Goal: Information Seeking & Learning: Learn about a topic

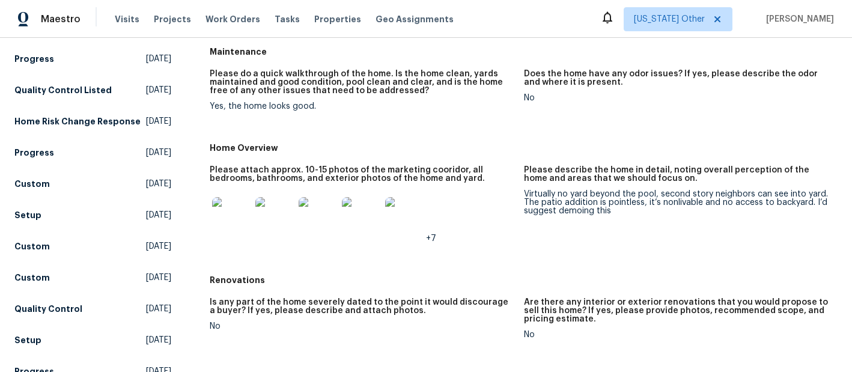
scroll to position [105, 0]
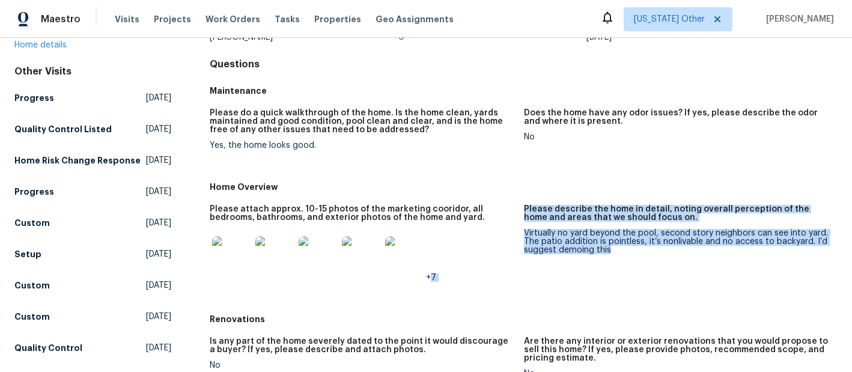
copy div "+7 Please describe the home in detail, noting overall perception of the home an…"
drag, startPoint x: 611, startPoint y: 254, endPoint x: 523, endPoint y: 234, distance: 89.9
click at [524, 234] on div "Virtually no yard beyond the pool, second story neighbors can see into yard. Th…" at bounding box center [676, 241] width 304 height 25
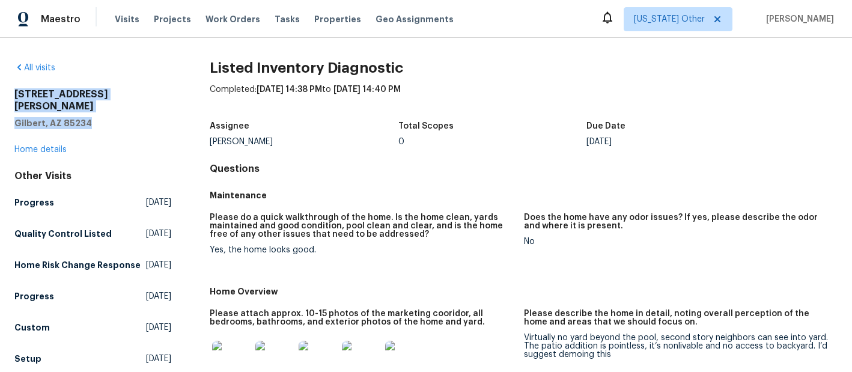
drag, startPoint x: 85, startPoint y: 110, endPoint x: 1, endPoint y: 90, distance: 87.1
click at [1, 90] on div "All visits [STREET_ADDRESS][PERSON_NAME] Home details Other Visits Progress [DA…" at bounding box center [426, 205] width 852 height 334
copy div "[STREET_ADDRESS][PERSON_NAME]"
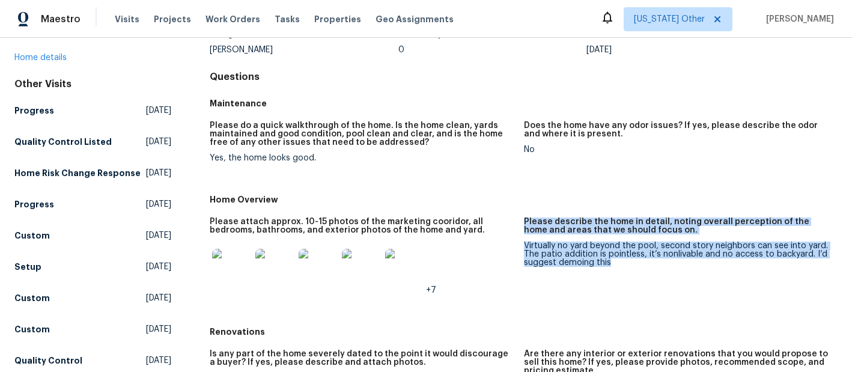
copy figure "Please describe the home in detail, noting overall perception of the home and a…"
drag, startPoint x: 613, startPoint y: 263, endPoint x: 523, endPoint y: 217, distance: 100.8
click at [523, 217] on div "Please attach approx. 10-15 photos of the marketing cooridor, all bedrooms, bat…" at bounding box center [524, 265] width 628 height 111
click at [225, 272] on img at bounding box center [231, 268] width 38 height 38
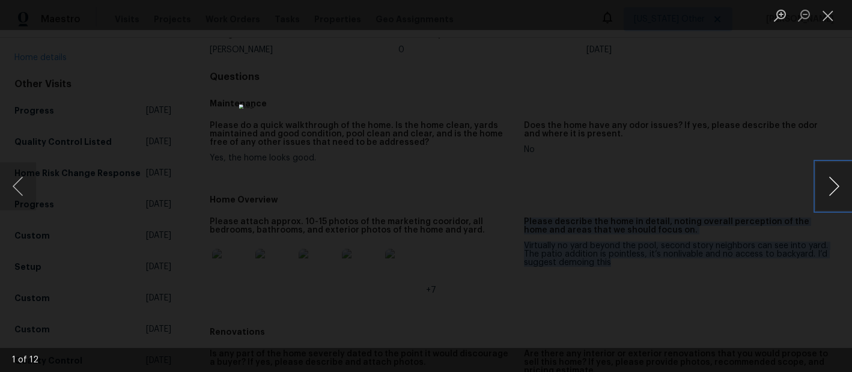
click at [830, 188] on button "Next image" at bounding box center [834, 186] width 36 height 48
click at [836, 189] on button "Next image" at bounding box center [834, 186] width 36 height 48
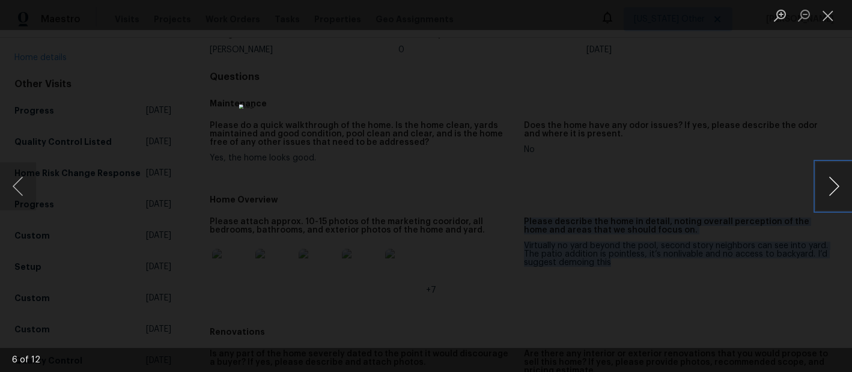
click at [836, 189] on button "Next image" at bounding box center [834, 186] width 36 height 48
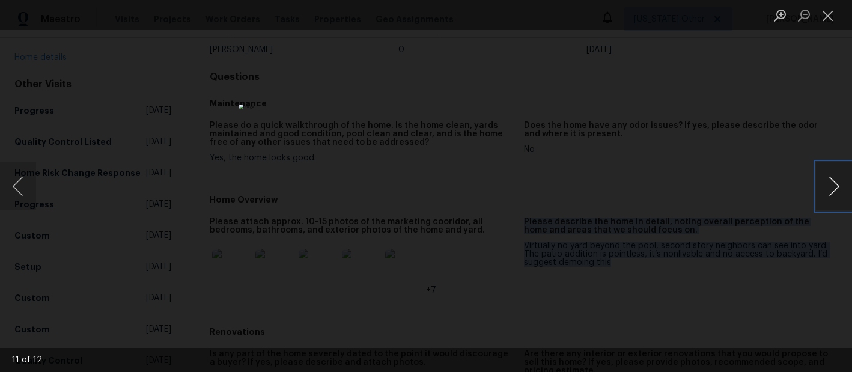
click at [836, 189] on button "Next image" at bounding box center [834, 186] width 36 height 48
click at [829, 14] on button "Close lightbox" at bounding box center [828, 15] width 24 height 21
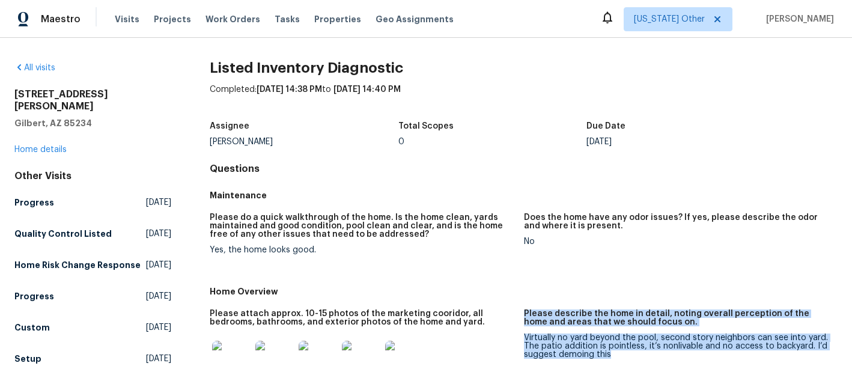
scroll to position [145, 0]
